Goal: Information Seeking & Learning: Understand process/instructions

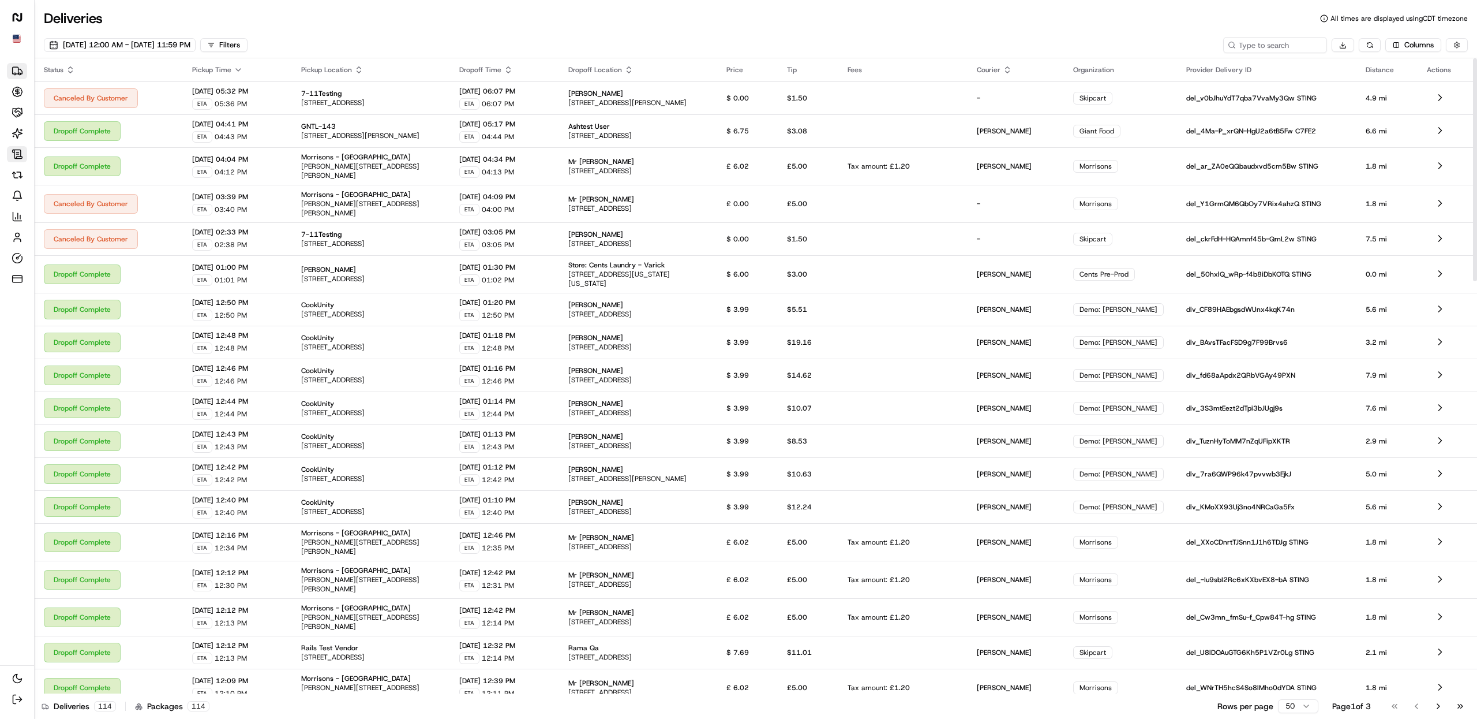
click at [25, 156] on link "Contracts" at bounding box center [17, 154] width 20 height 16
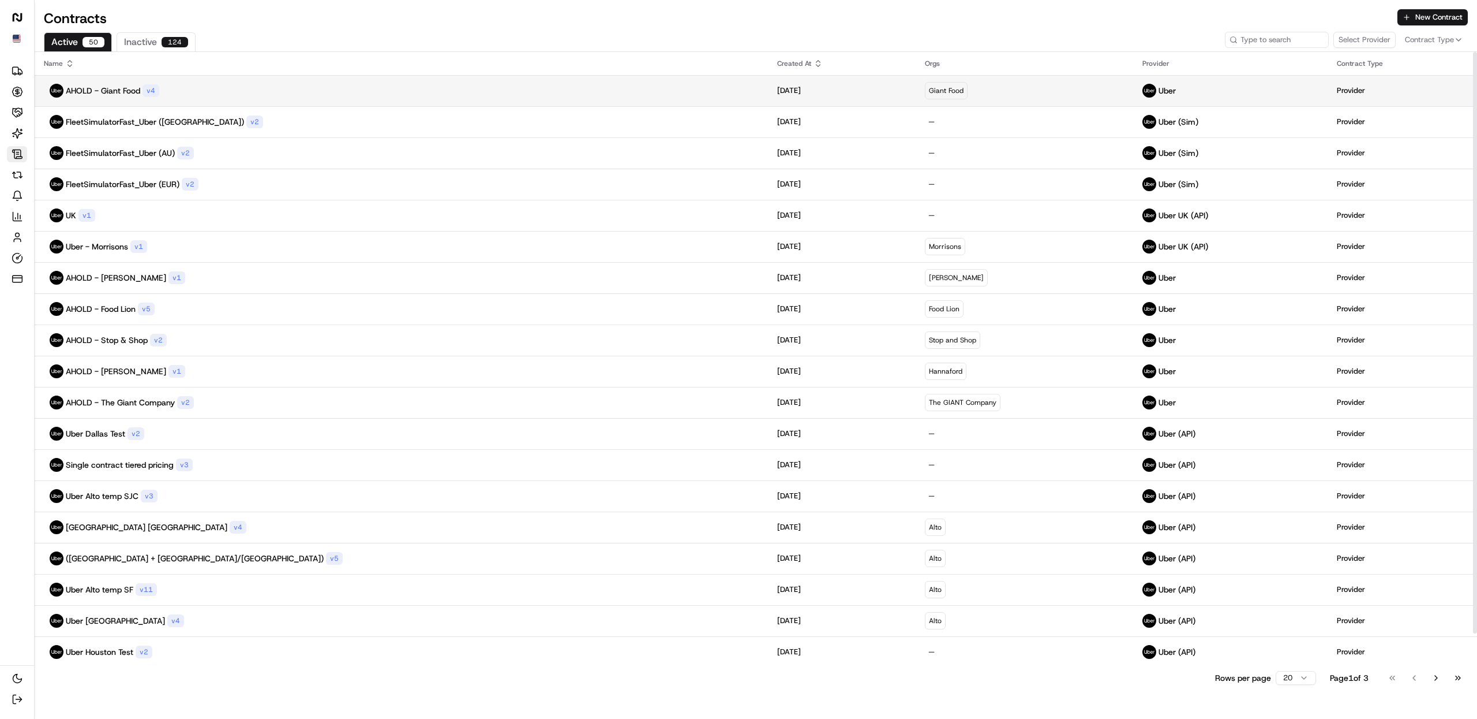
click at [227, 89] on div "AHOLD - Giant Food v 4" at bounding box center [401, 91] width 715 height 14
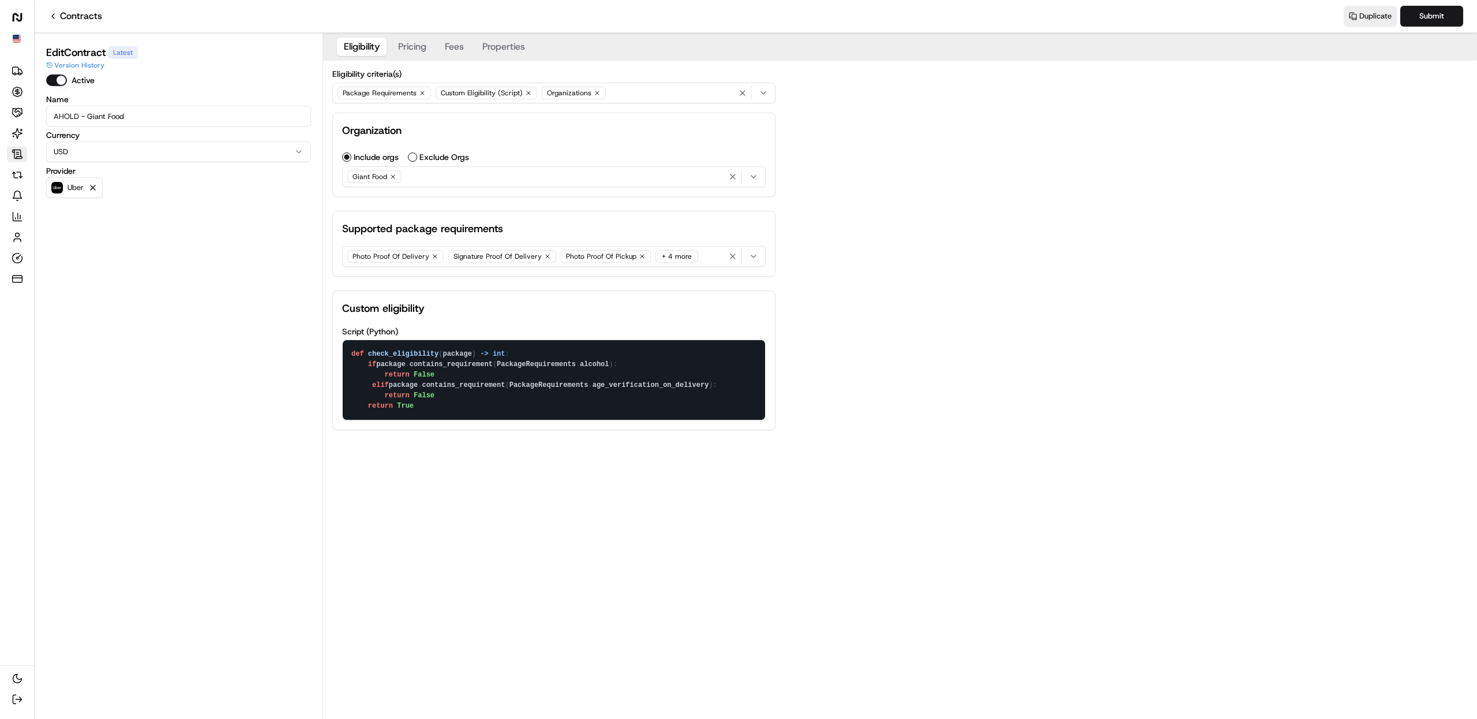
drag, startPoint x: 433, startPoint y: 409, endPoint x: 346, endPoint y: 354, distance: 103.8
click at [346, 354] on textarea "def check_eligibility(package) -> int: if package.contains_requirement(PackageR…" at bounding box center [554, 380] width 422 height 80
click at [962, 305] on div "Eligibility Pricing Fees Properties Eligibility criteria(s) Package Requirement…" at bounding box center [900, 241] width 1154 height 416
click at [897, 356] on div "Eligibility Pricing Fees Properties Eligibility criteria(s) Package Requirement…" at bounding box center [900, 241] width 1154 height 416
